Goal: Download file/media

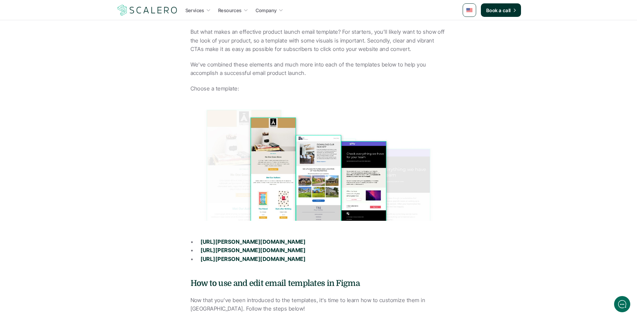
scroll to position [1720, 0]
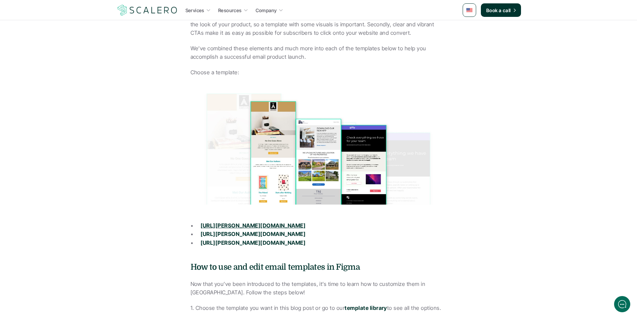
click at [278, 222] on strong "https://scalero.io/resources/templates/modern-product-1" at bounding box center [253, 225] width 105 height 7
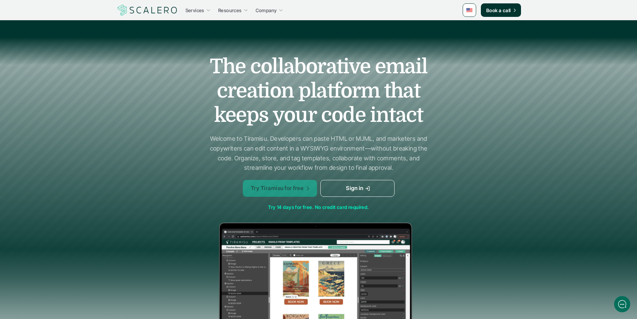
click at [284, 184] on p "Try Tiramisu for free" at bounding box center [277, 188] width 53 height 9
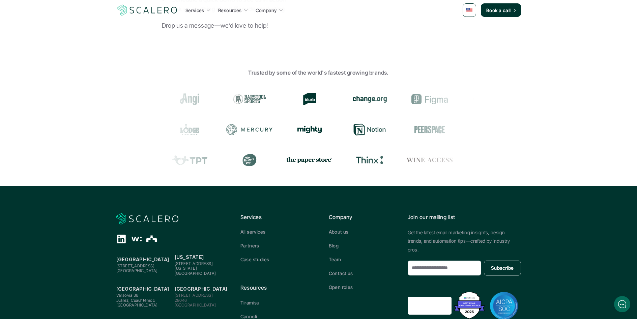
scroll to position [202, 0]
